Goal: Information Seeking & Learning: Learn about a topic

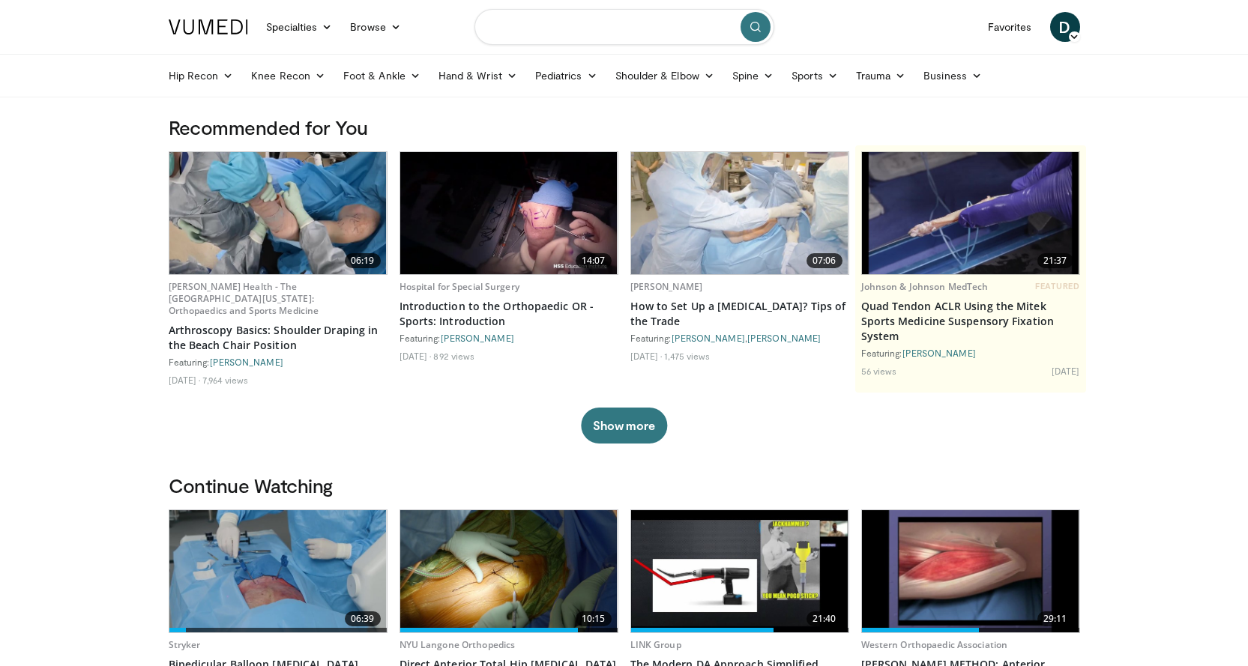
click at [553, 23] on input "Search topics, interventions" at bounding box center [624, 27] width 300 height 36
type input "**********"
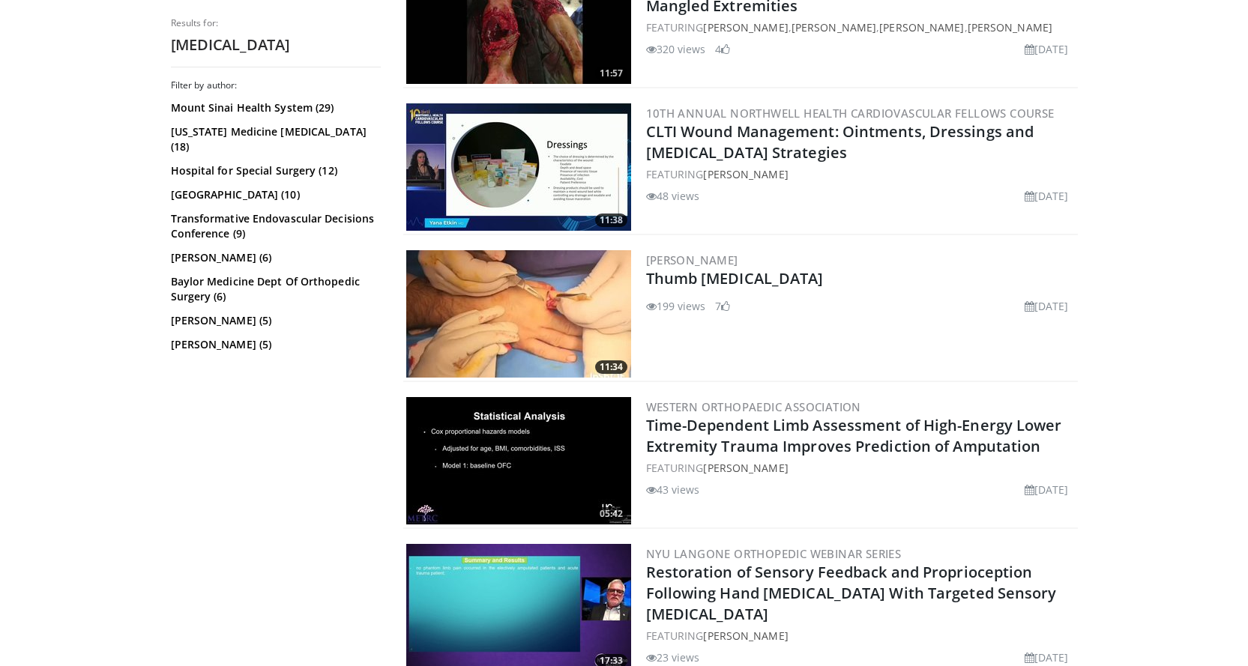
scroll to position [1124, 0]
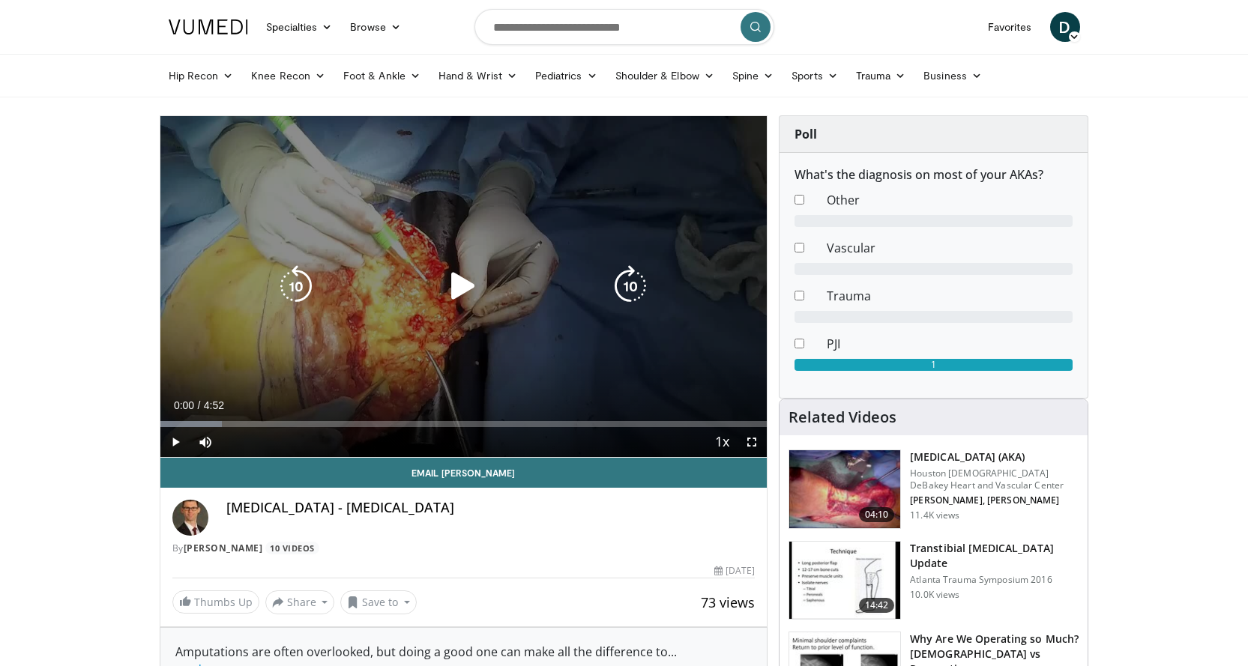
click at [541, 245] on div "10 seconds Tap to unmute" at bounding box center [463, 286] width 607 height 341
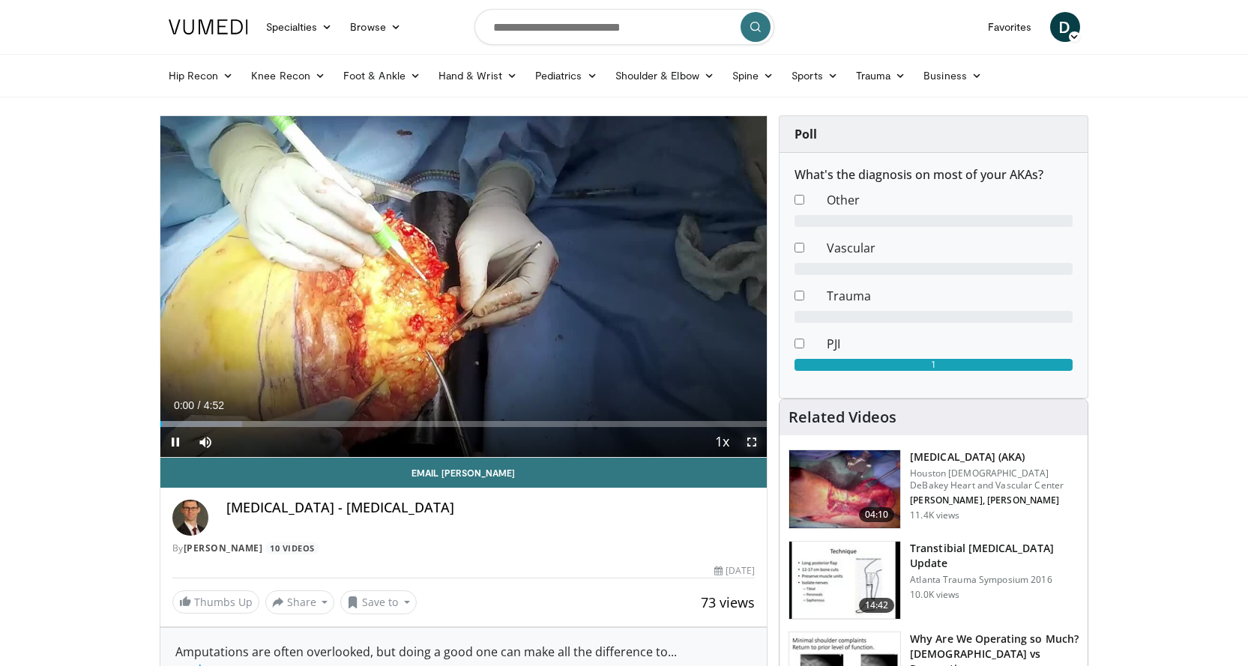
click at [754, 438] on span "Video Player" at bounding box center [752, 442] width 30 height 30
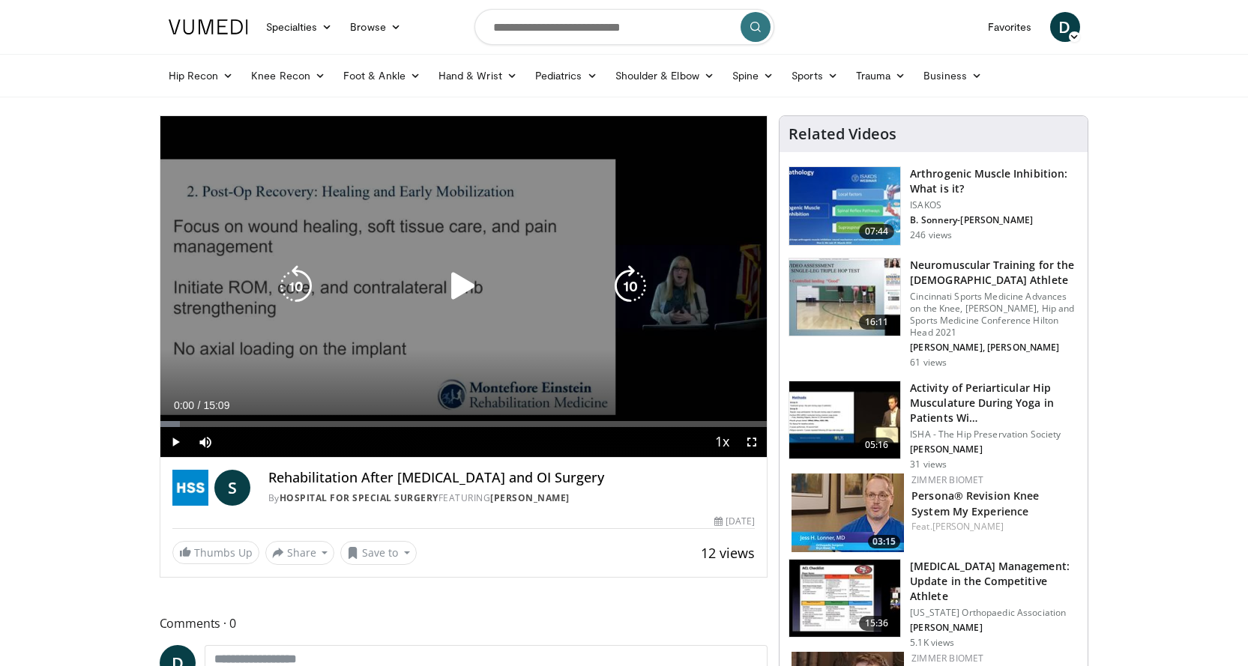
click at [440, 282] on div "Video Player" at bounding box center [463, 286] width 364 height 30
click at [462, 286] on icon "Video Player" at bounding box center [463, 286] width 42 height 42
click at [747, 436] on span "Video Player" at bounding box center [752, 442] width 30 height 30
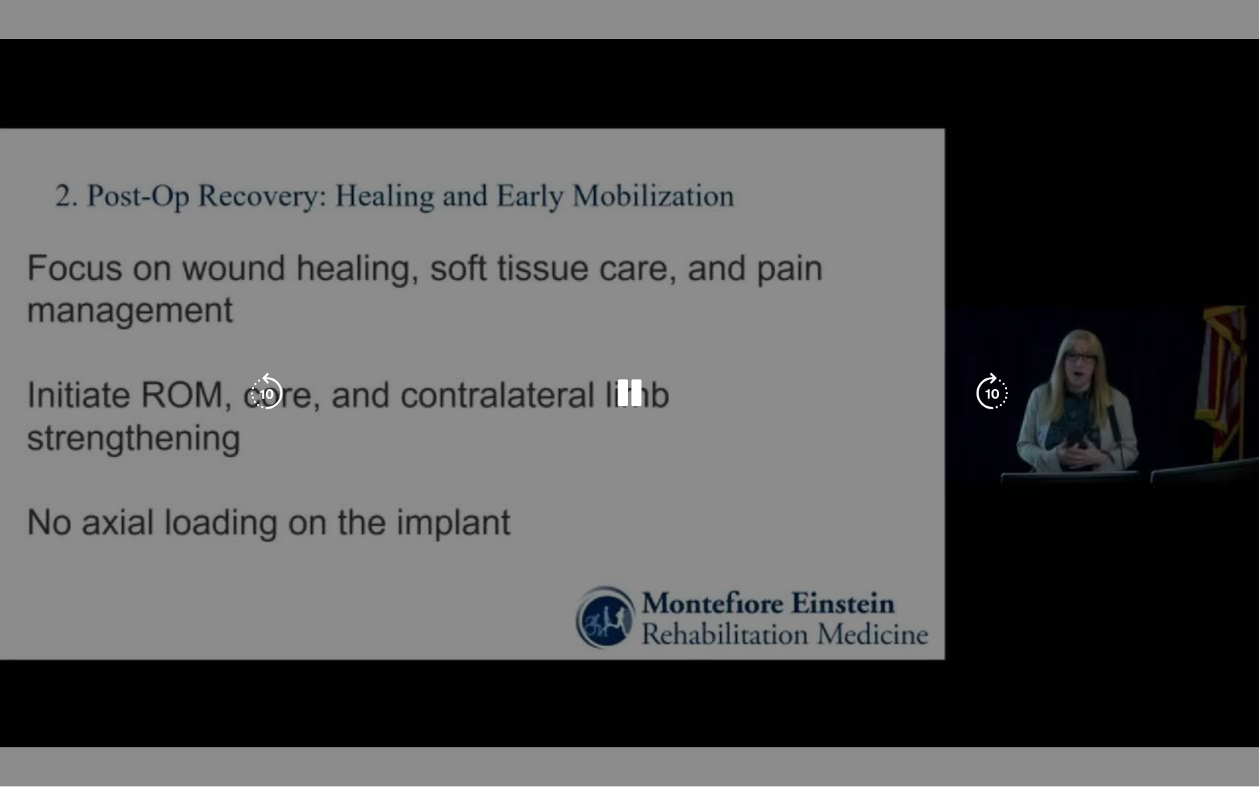
click at [1084, 665] on div "10 seconds Tap to unmute" at bounding box center [629, 393] width 1259 height 786
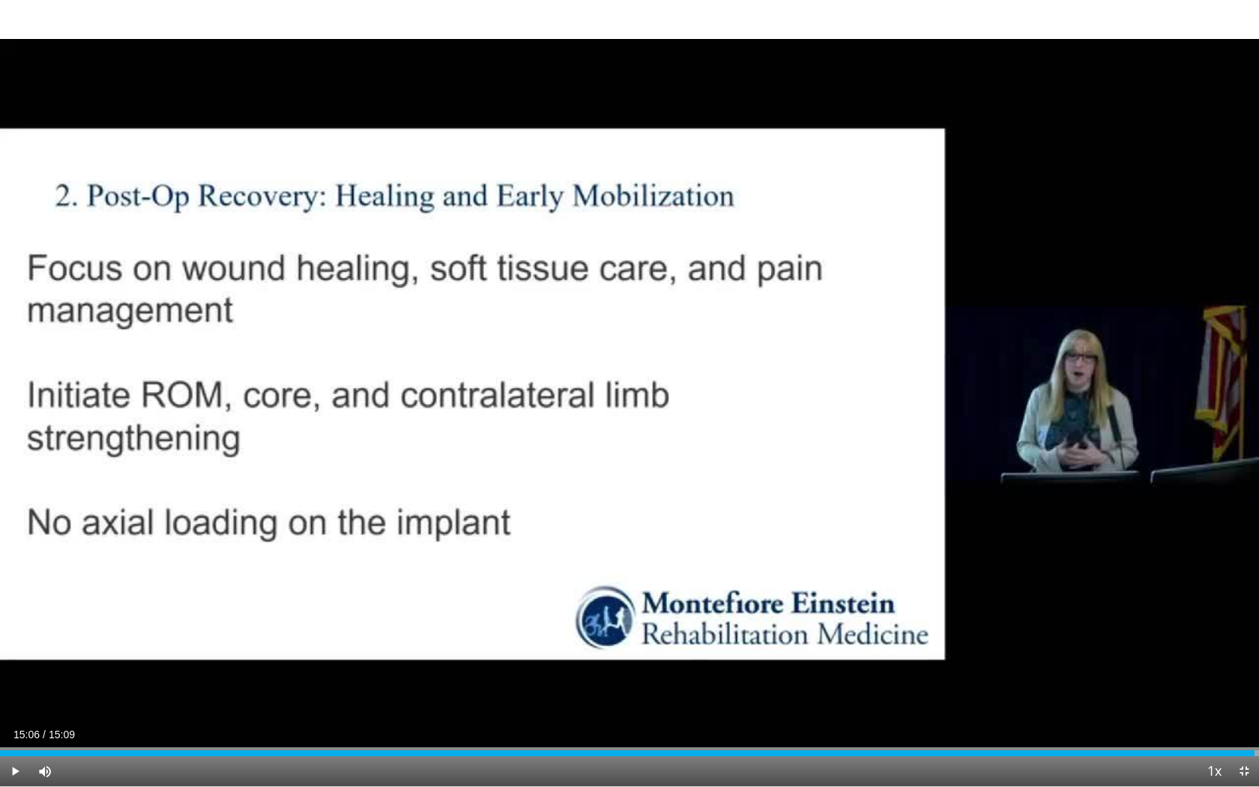
click at [1247, 665] on video-js "**********" at bounding box center [629, 393] width 1259 height 787
click at [1230, 665] on span "Video Player" at bounding box center [1244, 771] width 30 height 30
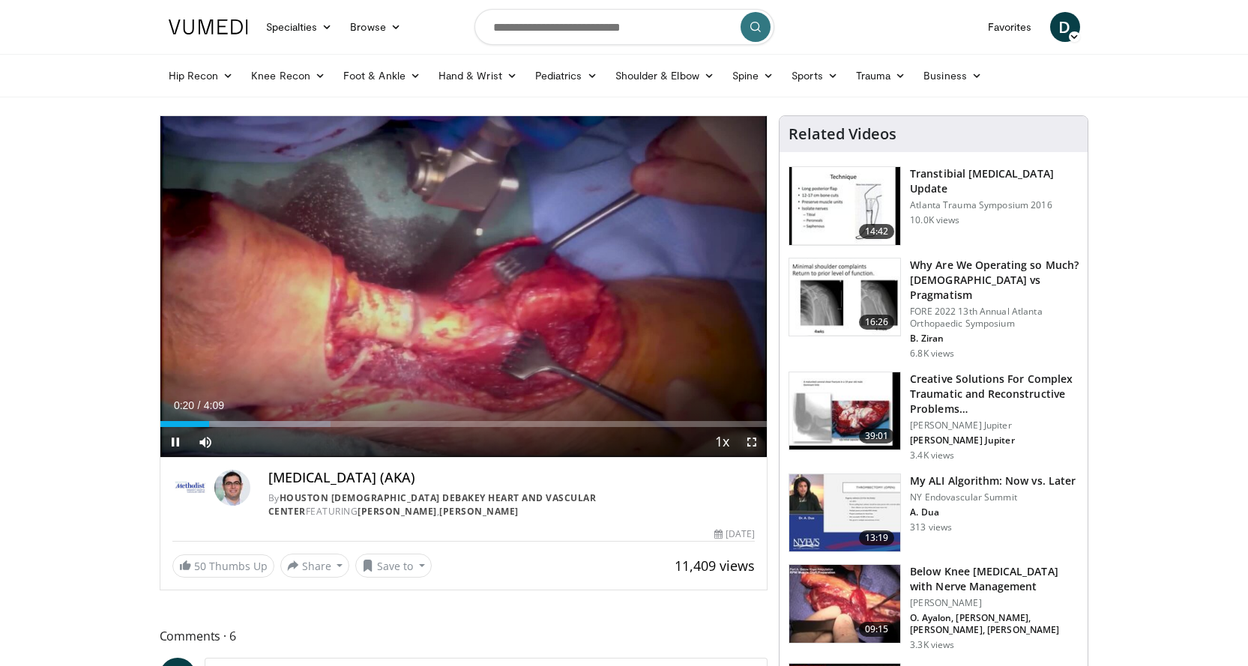
click at [749, 438] on span "Video Player" at bounding box center [752, 442] width 30 height 30
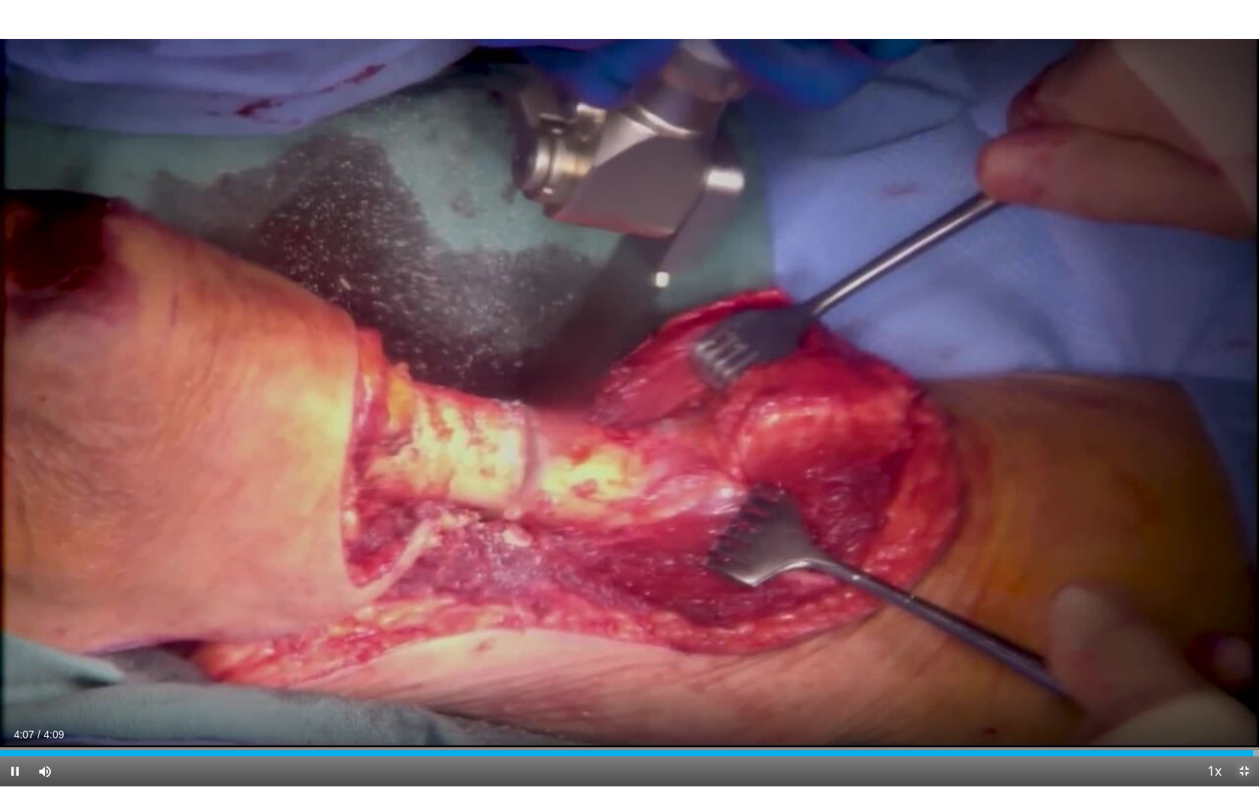
click at [1236, 665] on span "Video Player" at bounding box center [1244, 771] width 30 height 30
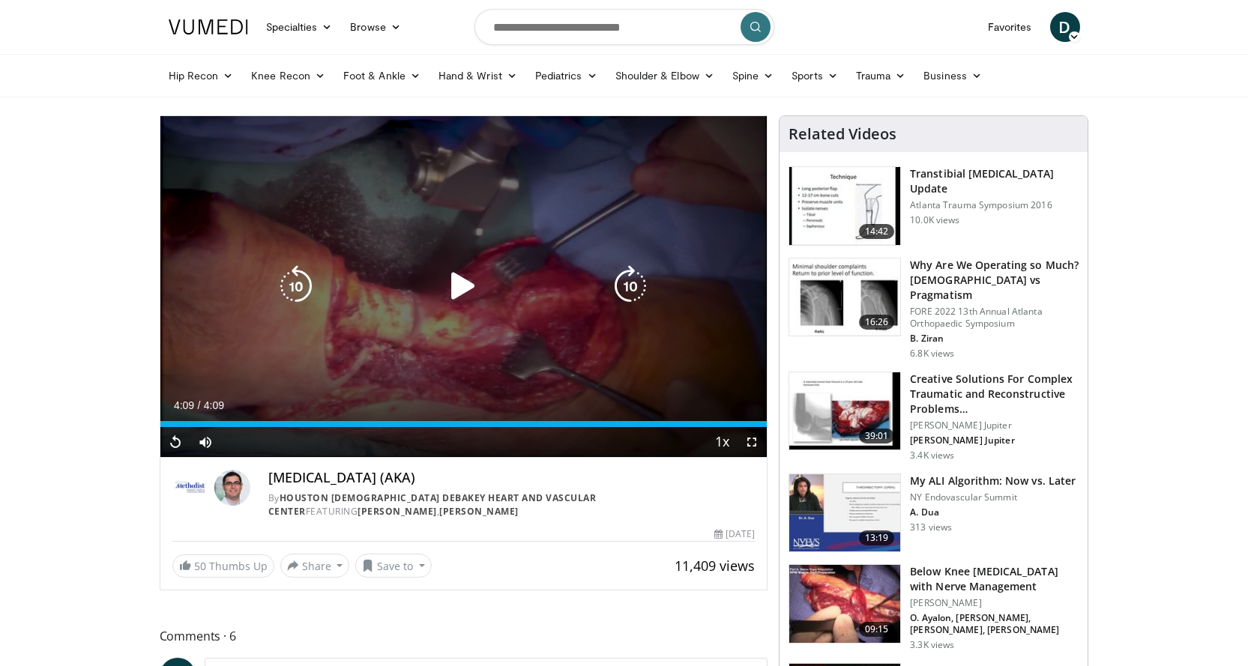
click at [575, 346] on div "10 seconds Tap to unmute" at bounding box center [463, 286] width 607 height 341
